Goal: Leave review/rating

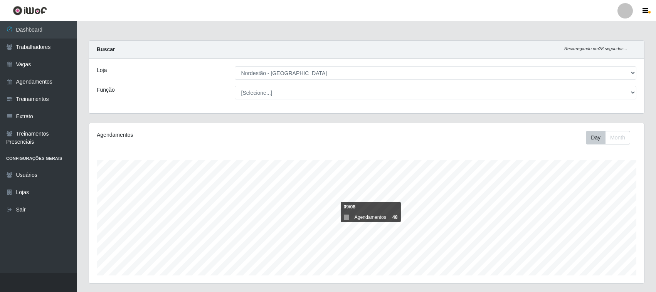
select select "420"
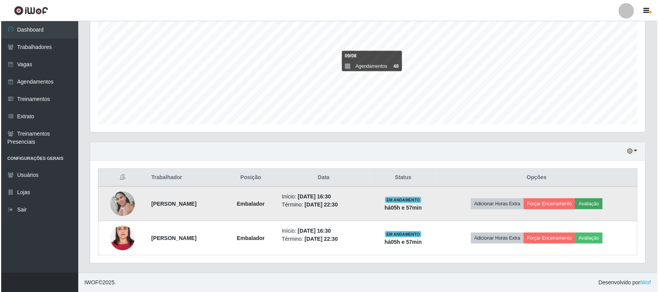
scroll to position [160, 555]
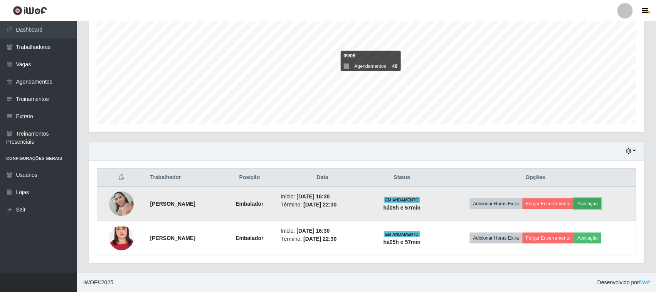
click at [596, 203] on button "Avaliação" at bounding box center [587, 204] width 27 height 11
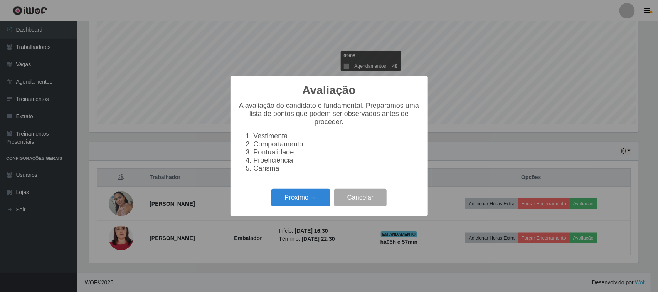
scroll to position [160, 550]
click at [315, 203] on button "Próximo →" at bounding box center [300, 198] width 59 height 18
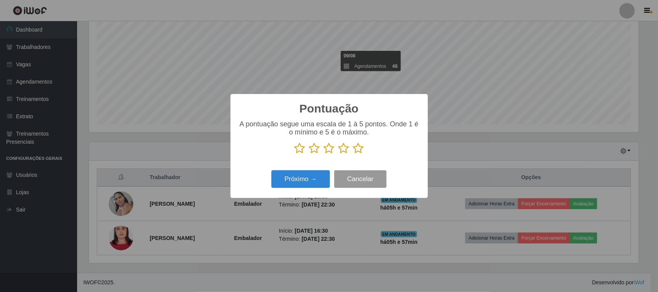
scroll to position [385433, 385043]
click at [359, 149] on icon at bounding box center [358, 149] width 11 height 12
click at [353, 154] on input "radio" at bounding box center [353, 154] width 0 height 0
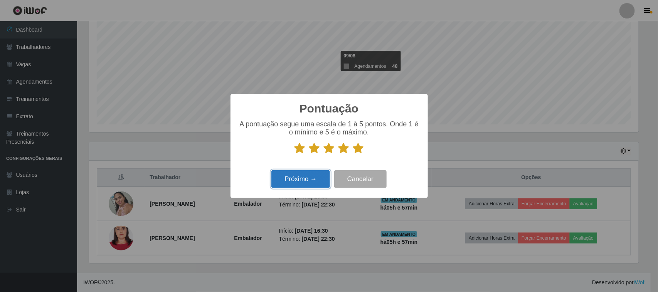
click at [317, 182] on button "Próximo →" at bounding box center [300, 179] width 59 height 18
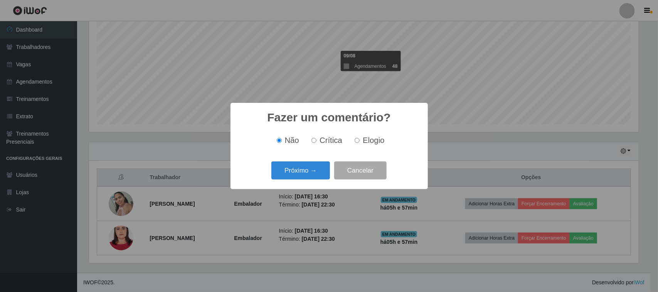
click at [355, 140] on input "Elogio" at bounding box center [357, 140] width 5 height 5
radio input "true"
click at [329, 168] on button "Próximo →" at bounding box center [300, 171] width 59 height 18
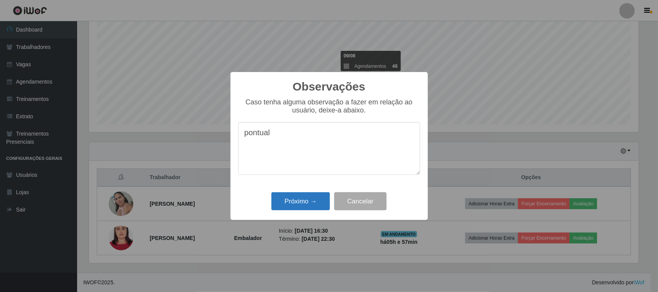
type textarea "pontual"
click at [323, 205] on button "Próximo →" at bounding box center [300, 201] width 59 height 18
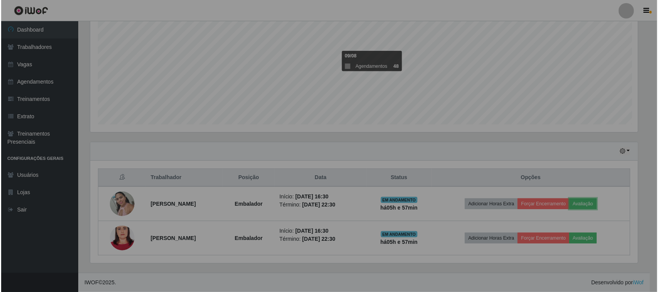
scroll to position [160, 555]
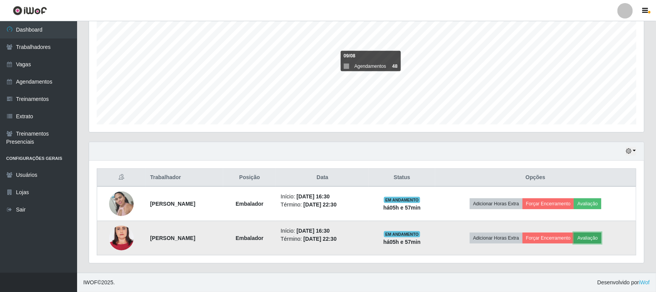
click at [596, 239] on button "Avaliação" at bounding box center [587, 238] width 27 height 11
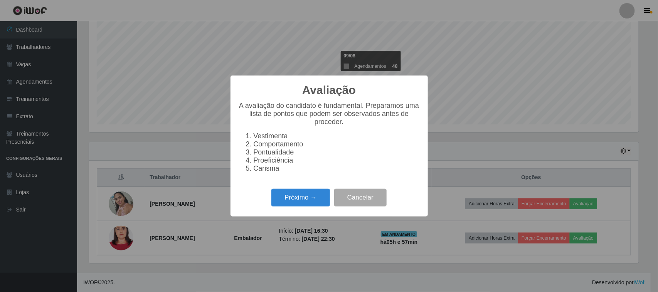
scroll to position [160, 550]
click at [307, 207] on button "Próximo →" at bounding box center [300, 198] width 59 height 18
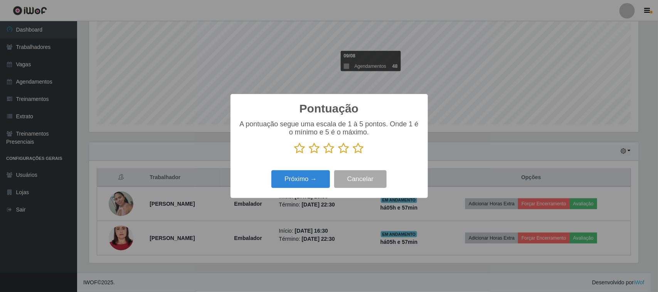
click at [358, 150] on icon at bounding box center [358, 149] width 11 height 12
click at [353, 154] on input "radio" at bounding box center [353, 154] width 0 height 0
click at [305, 181] on button "Próximo →" at bounding box center [300, 179] width 59 height 18
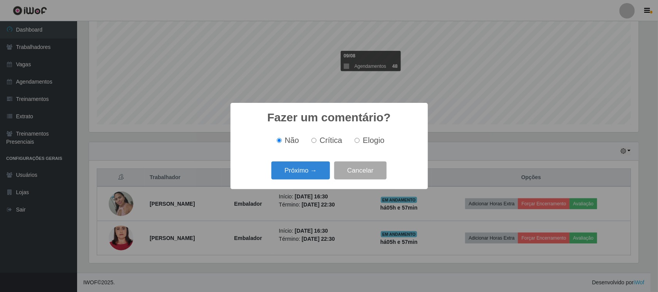
click at [362, 140] on label "Elogio" at bounding box center [368, 140] width 33 height 9
click at [360, 140] on input "Elogio" at bounding box center [357, 140] width 5 height 5
radio input "true"
click at [311, 168] on button "Próximo →" at bounding box center [300, 171] width 59 height 18
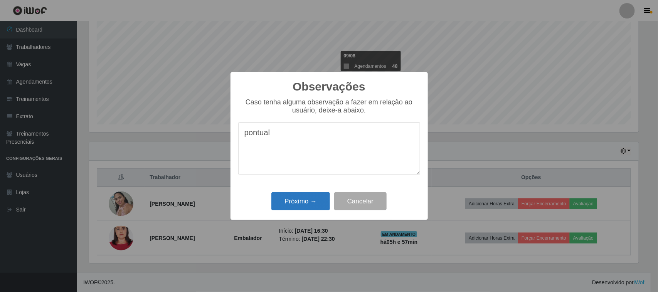
type textarea "pontual"
click at [313, 208] on button "Próximo →" at bounding box center [300, 201] width 59 height 18
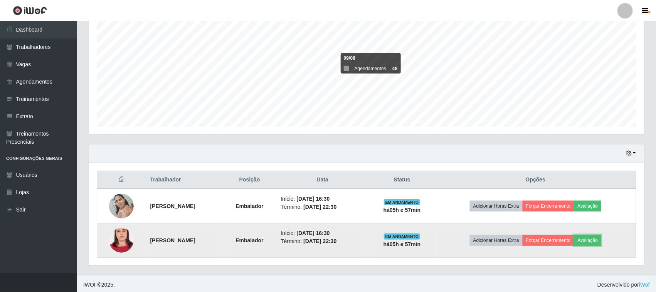
scroll to position [152, 0]
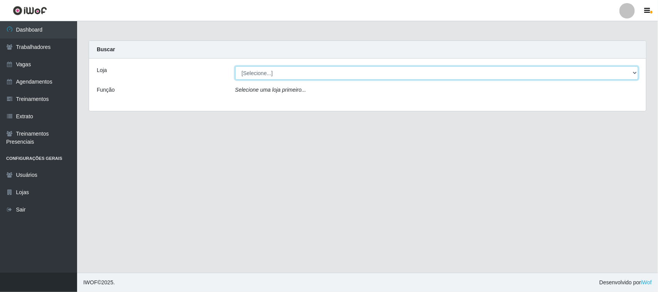
click at [482, 76] on select "[Selecione...] Nordestão - [GEOGRAPHIC_DATA]" at bounding box center [436, 72] width 403 height 13
select select "420"
click at [235, 66] on select "[Selecione...] Nordestão - [GEOGRAPHIC_DATA]" at bounding box center [436, 72] width 403 height 13
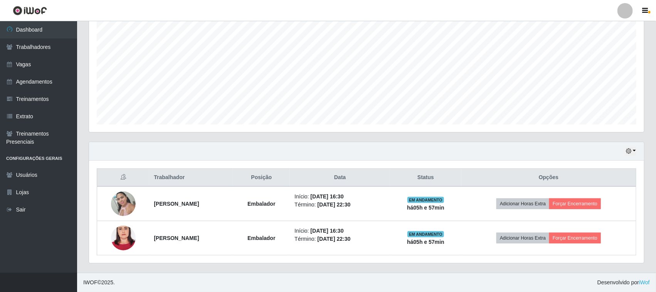
scroll to position [152, 0]
